Goal: Submit feedback/report problem

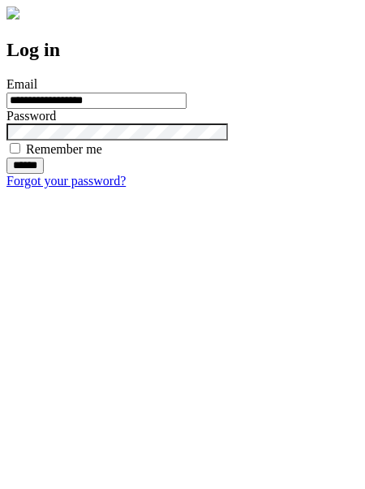
click at [44, 174] on input "******" at bounding box center [24, 165] width 37 height 16
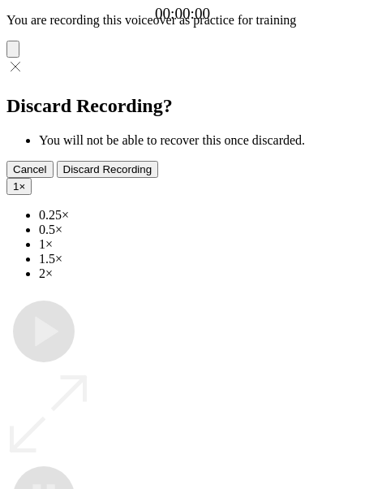
type input "**********"
